Goal: Task Accomplishment & Management: Manage account settings

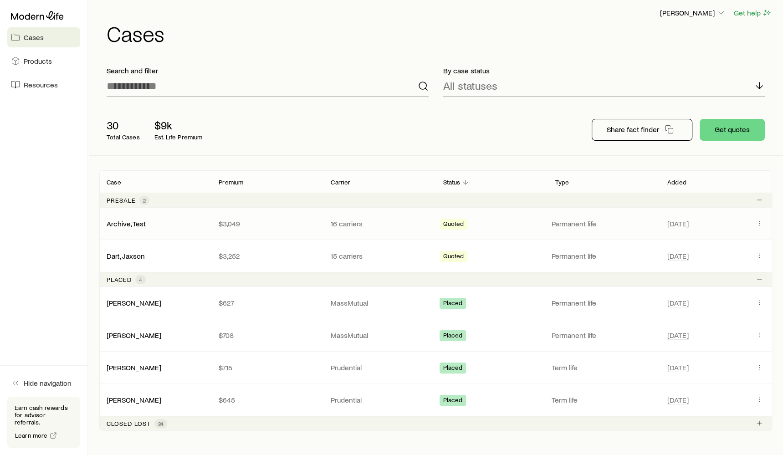
scroll to position [17, 0]
click at [758, 225] on icon "Client cases" at bounding box center [758, 224] width 7 height 7
click at [759, 225] on icon "Client cases" at bounding box center [758, 224] width 7 height 7
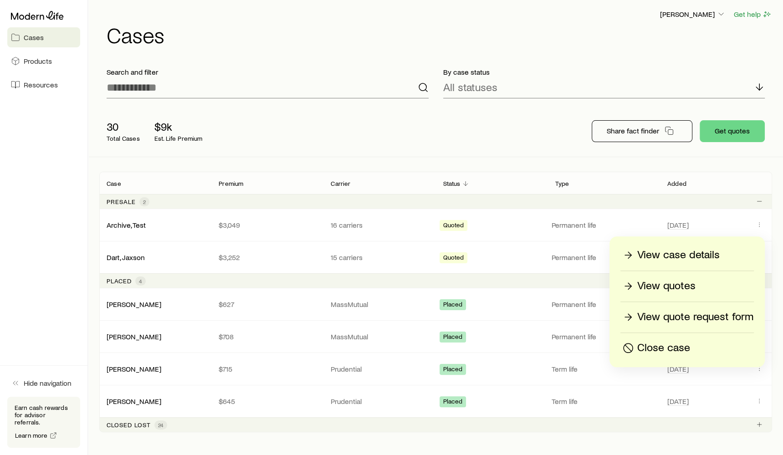
click at [657, 345] on p "Close case" at bounding box center [663, 348] width 53 height 15
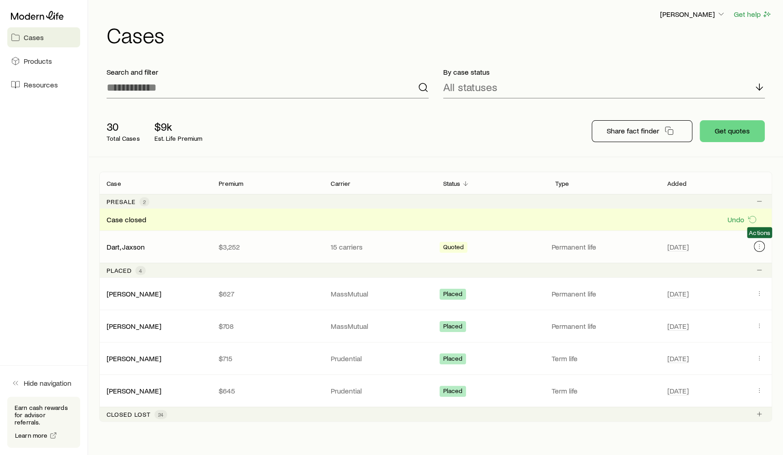
click at [759, 245] on icon "Client cases" at bounding box center [758, 246] width 7 height 7
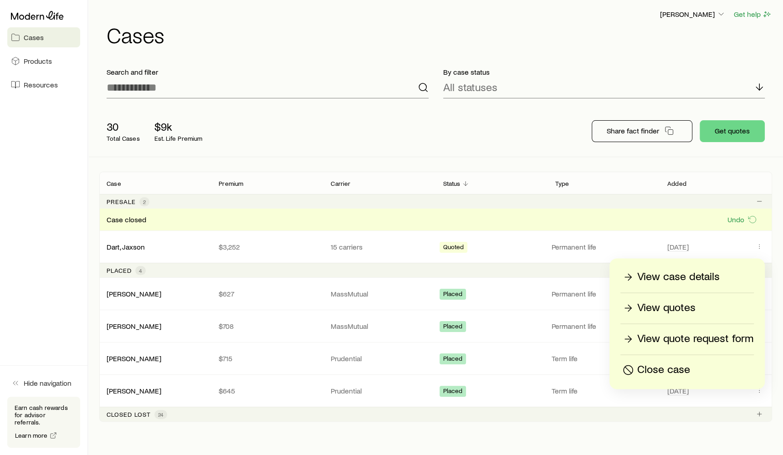
click at [661, 366] on p "Close case" at bounding box center [663, 369] width 53 height 15
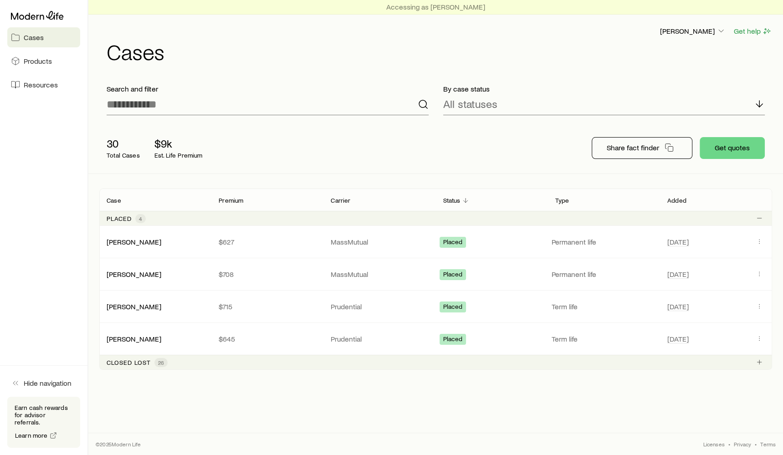
scroll to position [0, 0]
click at [677, 30] on p "[PERSON_NAME]" at bounding box center [693, 30] width 66 height 9
click at [654, 77] on span "Sign out" at bounding box center [649, 79] width 25 height 9
